Goal: Transaction & Acquisition: Purchase product/service

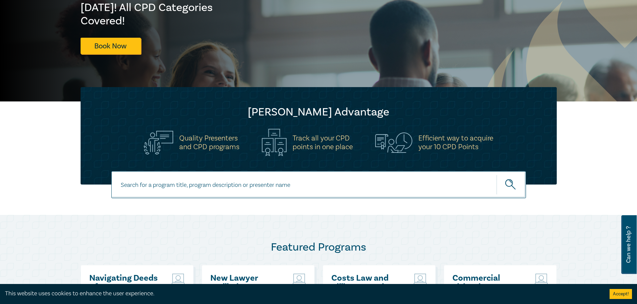
scroll to position [267, 0]
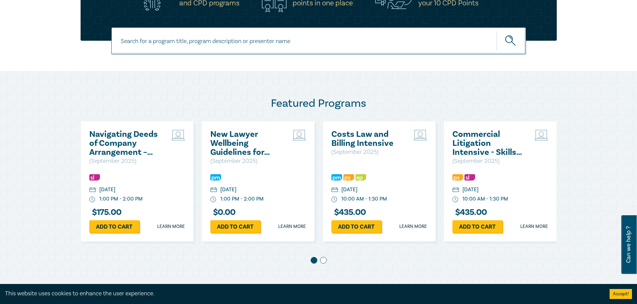
click at [205, 37] on input at bounding box center [318, 40] width 414 height 27
paste input "Solicitors Certificates, Mortgages & Guarantees – Risky Business"
type input "Solicitors Certificates, Mortgages & Guarantees – Risky Business"
click at [496, 31] on button "submit" at bounding box center [510, 41] width 29 height 20
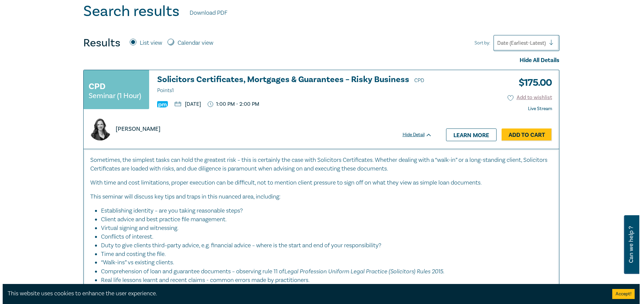
scroll to position [267, 0]
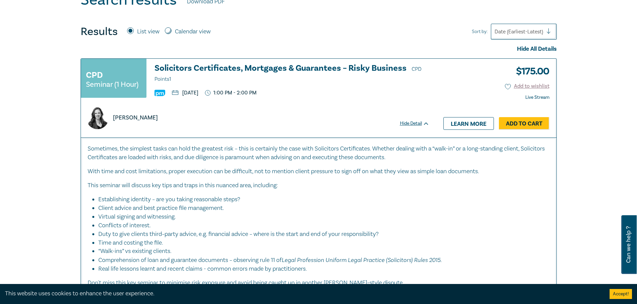
click at [116, 72] on div "CPD Seminar (1 Hour)" at bounding box center [114, 78] width 66 height 39
click at [104, 90] on div "CPD Seminar (1 Hour)" at bounding box center [114, 78] width 66 height 39
click at [515, 123] on link "Add to Cart" at bounding box center [524, 123] width 50 height 13
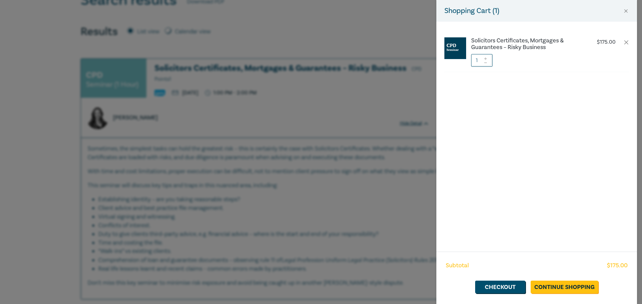
click at [564, 280] on div "Subtotal $ 175.00 Checkout Continue Shopping" at bounding box center [536, 278] width 201 height 52
click at [561, 289] on link "Continue Shopping" at bounding box center [564, 287] width 68 height 13
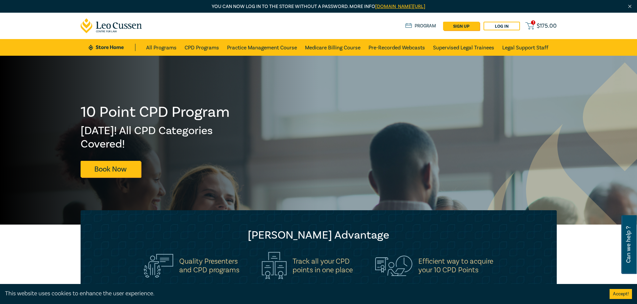
click at [542, 26] on span "$ 175.00" at bounding box center [546, 25] width 20 height 7
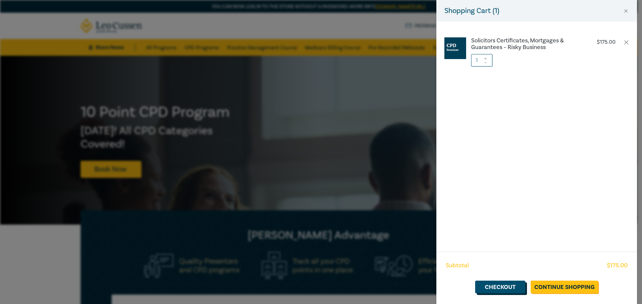
click at [509, 287] on link "Checkout" at bounding box center [500, 287] width 50 height 13
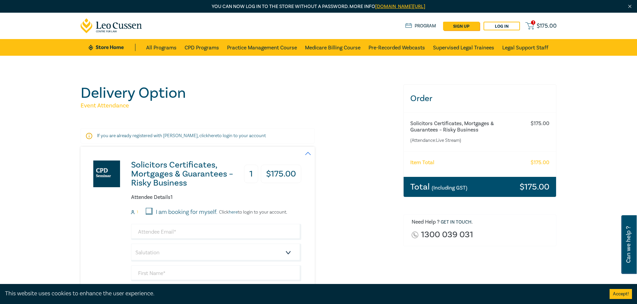
scroll to position [67, 0]
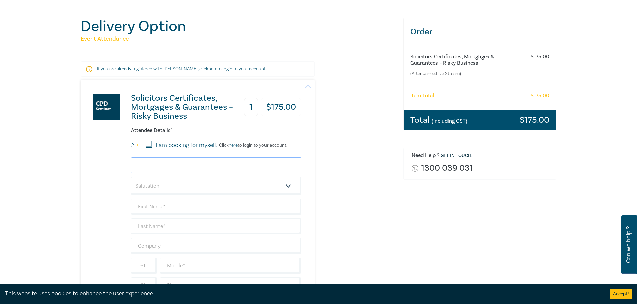
click at [168, 167] on input "email" at bounding box center [216, 165] width 170 height 16
type input "richard@earlassociates.com.au"
click at [185, 185] on select "Salutation Mr. Mrs. Ms. Miss Dr. Prof. Other" at bounding box center [216, 186] width 170 height 18
select select "Mr."
click at [131, 177] on select "Salutation Mr. Mrs. Ms. Miss Dr. Prof. Other" at bounding box center [216, 186] width 170 height 18
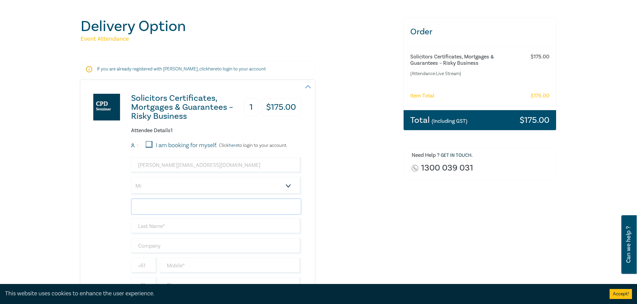
click at [175, 207] on input "text" at bounding box center [216, 207] width 170 height 16
type input "R"
click at [211, 224] on input "text" at bounding box center [216, 227] width 170 height 16
click at [196, 208] on input "text" at bounding box center [216, 207] width 170 height 16
type input "Richard"
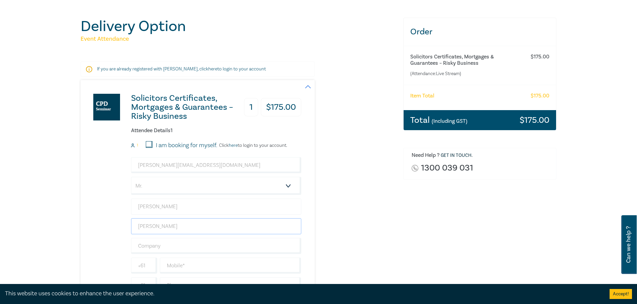
type input "Earl"
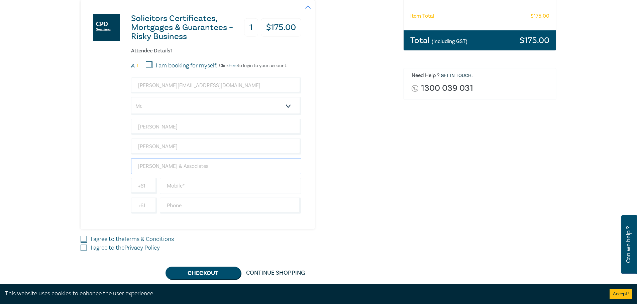
scroll to position [167, 0]
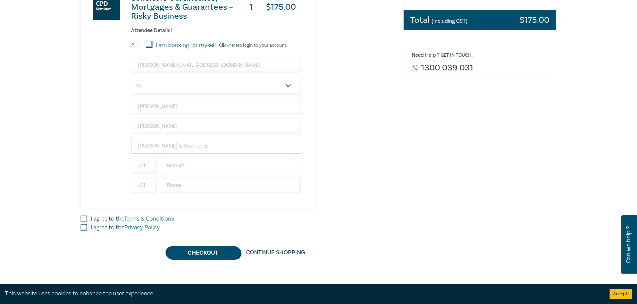
type input "Earl & Associates"
click at [203, 165] on input "text" at bounding box center [230, 166] width 141 height 16
type input "412265646"
type input "0"
type input "399397620"
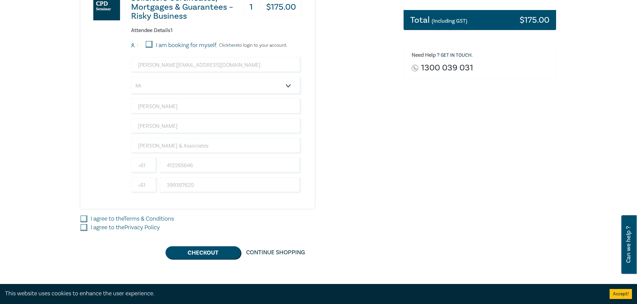
click at [113, 219] on label "I agree to the Terms & Conditions" at bounding box center [132, 219] width 83 height 9
click at [87, 219] on input "I agree to the Terms & Conditions" at bounding box center [84, 219] width 7 height 7
checkbox input "true"
click at [92, 230] on label "I agree to the Privacy Policy" at bounding box center [125, 228] width 69 height 9
click at [87, 230] on input "I agree to the Privacy Policy" at bounding box center [84, 228] width 7 height 7
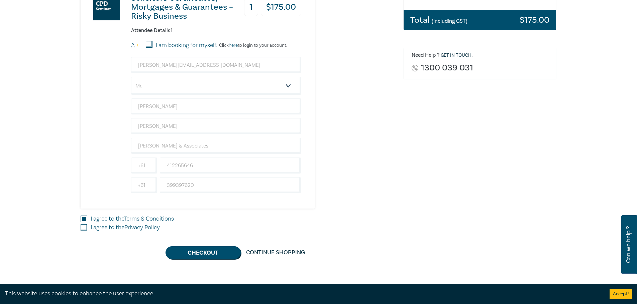
checkbox input "true"
click at [219, 255] on button "Checkout" at bounding box center [202, 253] width 75 height 13
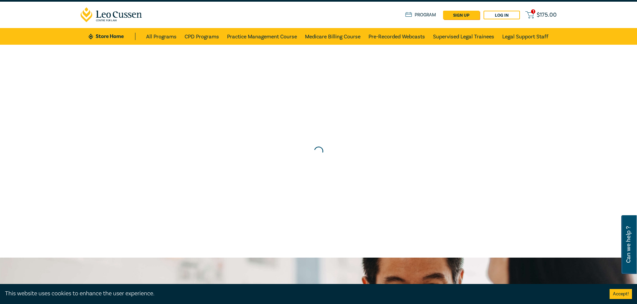
scroll to position [0, 0]
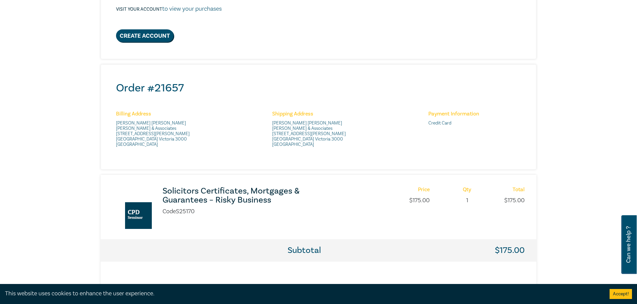
scroll to position [201, 0]
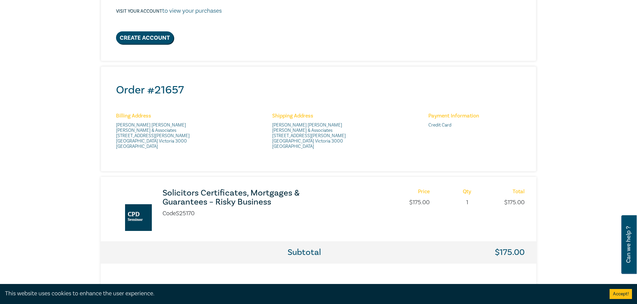
click at [151, 172] on div "Thank you for your order Thank you for your purchase - your order confirmation/…" at bounding box center [318, 101] width 443 height 425
